Goal: Find specific page/section: Locate a particular part of the current website

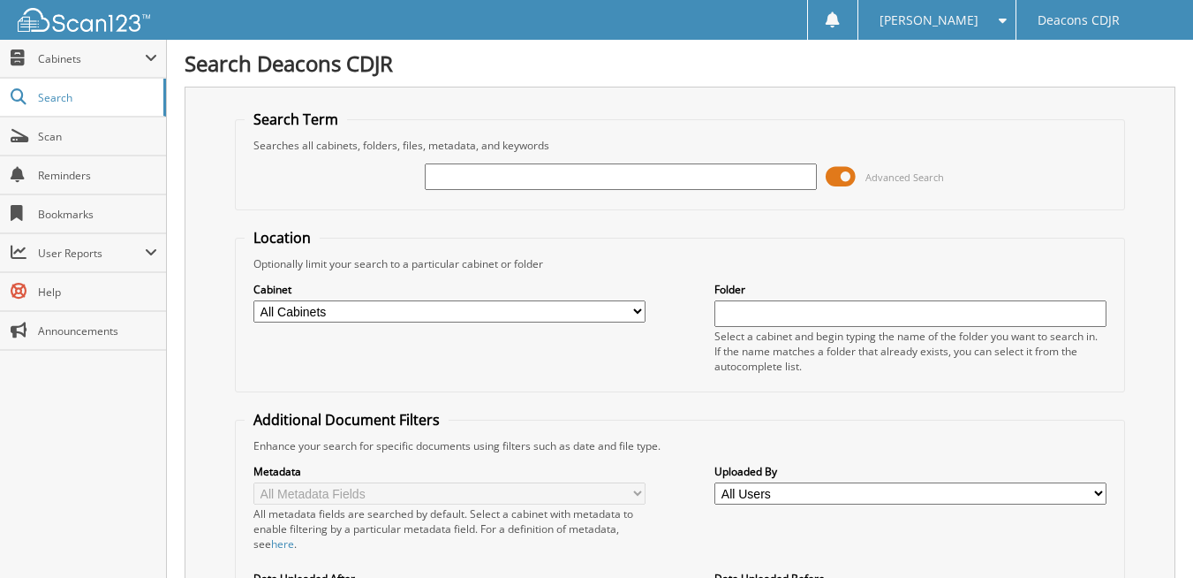
click at [517, 170] on input "text" at bounding box center [621, 176] width 392 height 26
type input "42514"
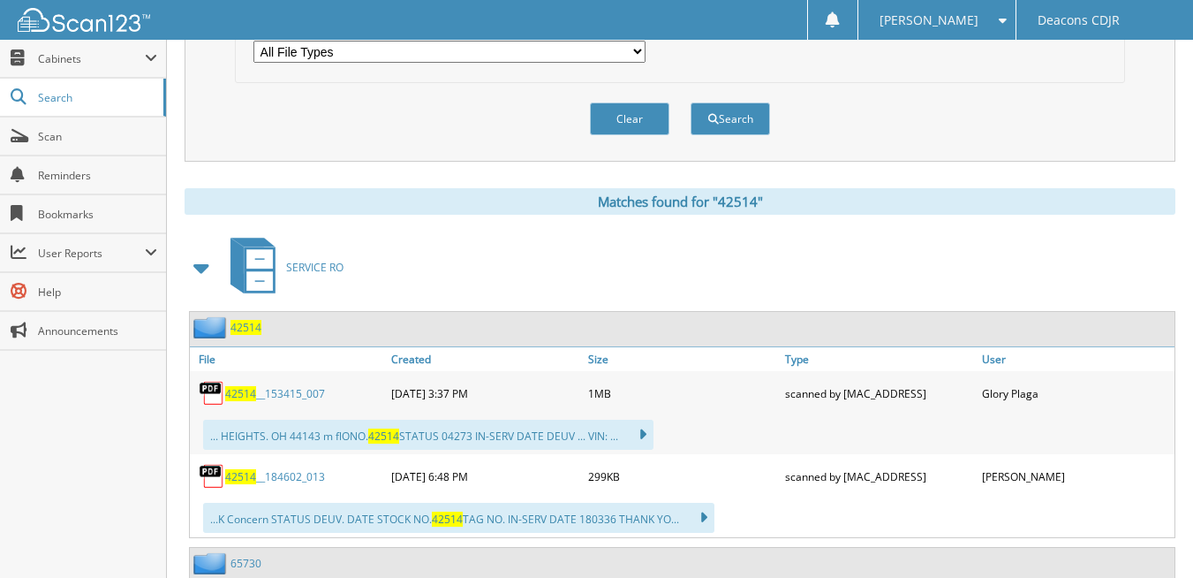
scroll to position [618, 0]
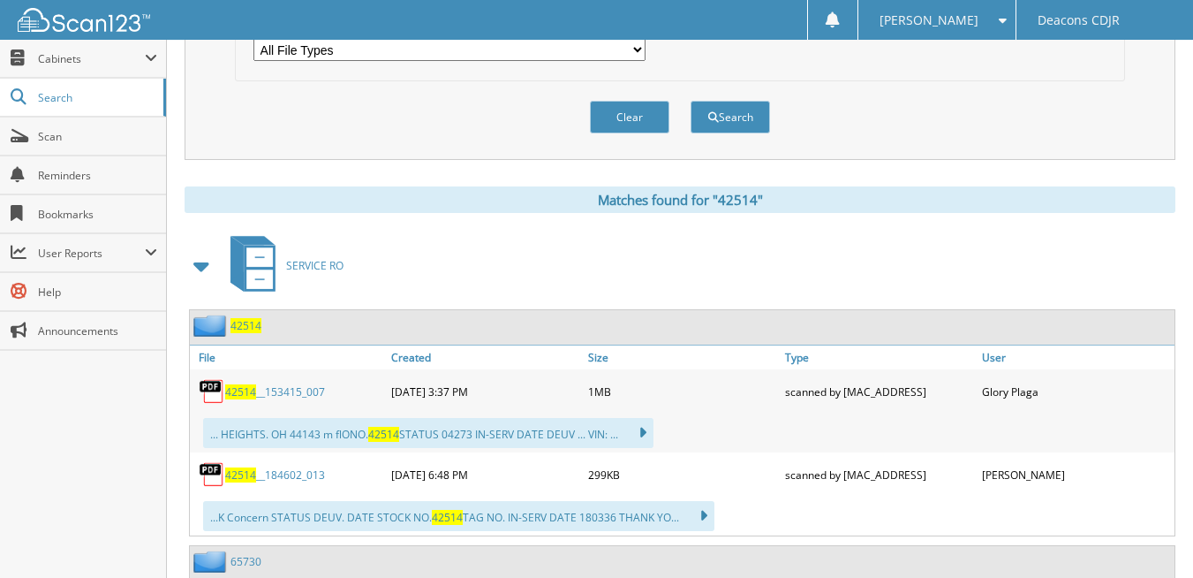
click at [240, 389] on span "42514" at bounding box center [240, 391] width 31 height 15
click at [247, 477] on span "42514" at bounding box center [240, 474] width 31 height 15
